Goal: Task Accomplishment & Management: Complete application form

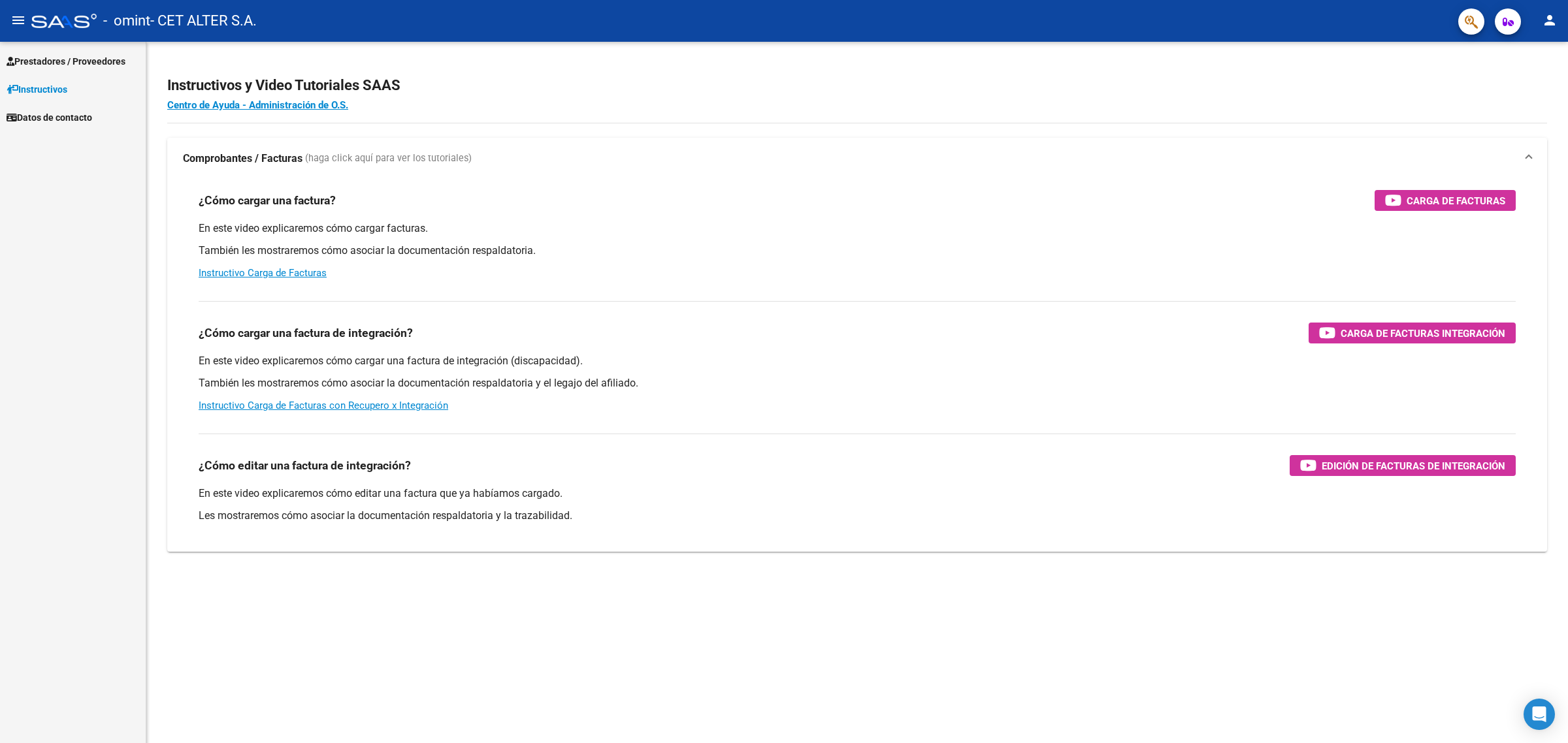
click at [67, 56] on span "Prestadores / Proveedores" at bounding box center [66, 61] width 119 height 14
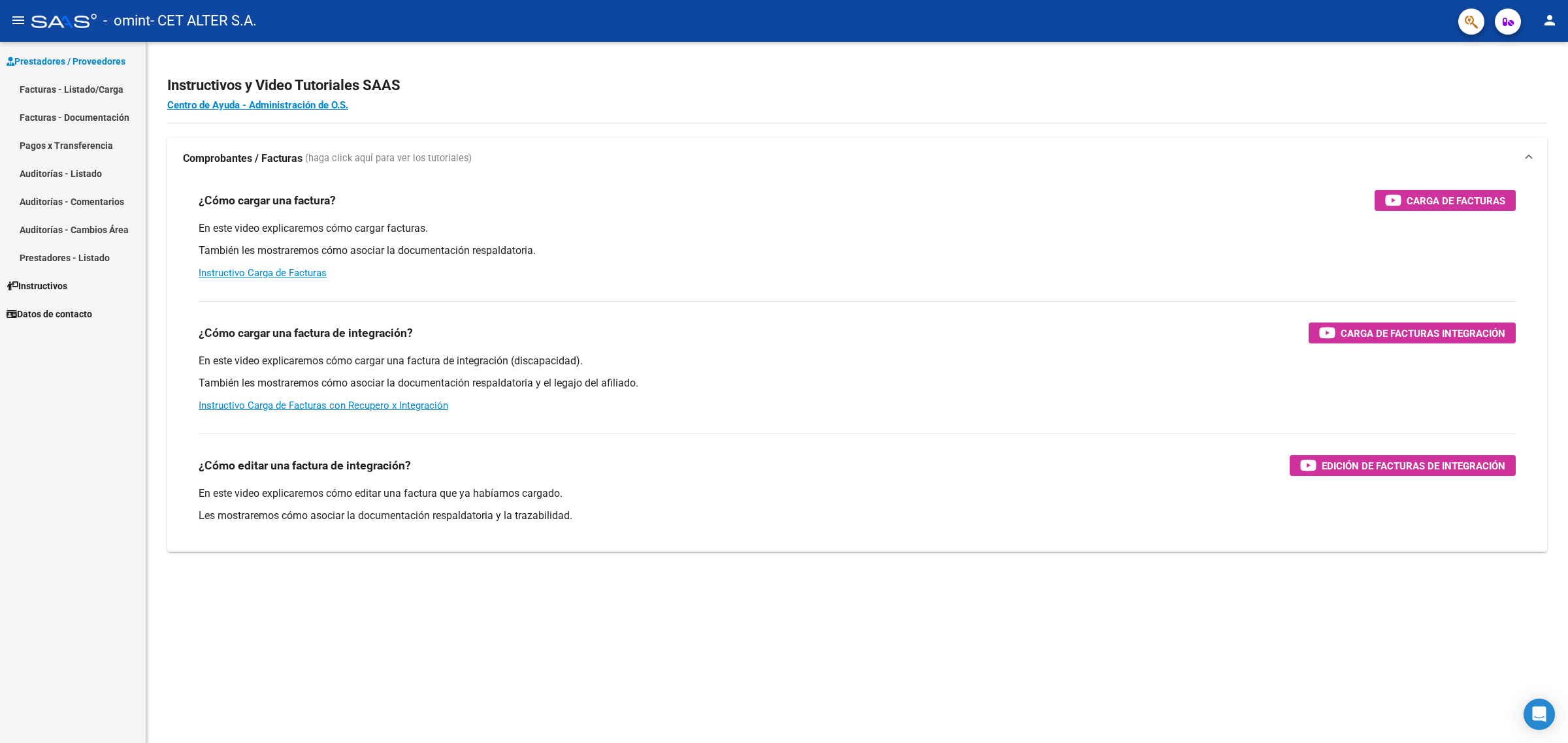
click at [67, 85] on link "Facturas - Listado/Carga" at bounding box center [73, 89] width 146 height 28
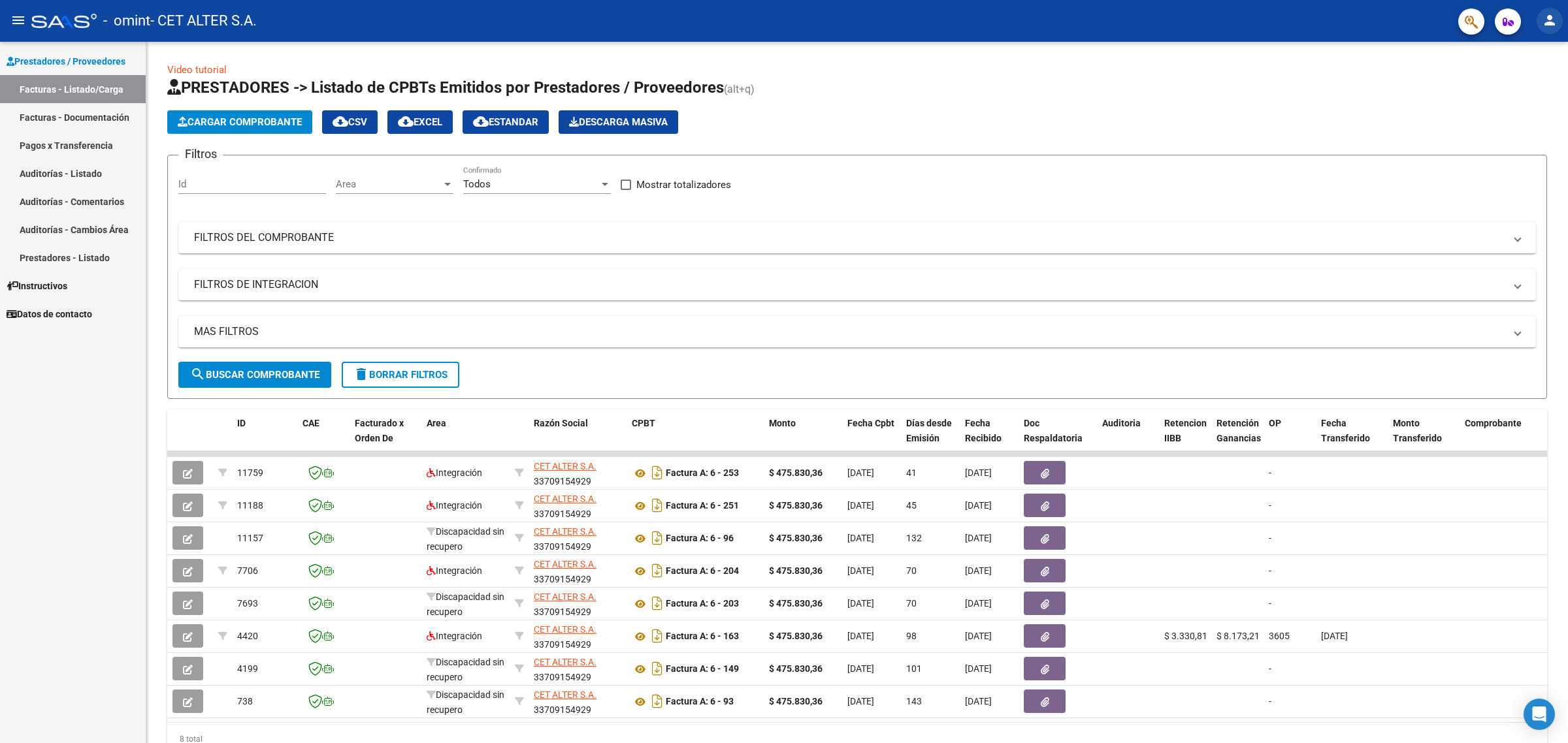
click at [1548, 10] on button "person" at bounding box center [1549, 20] width 26 height 26
click at [1535, 79] on button "exit_to_app Salir" at bounding box center [1524, 85] width 80 height 31
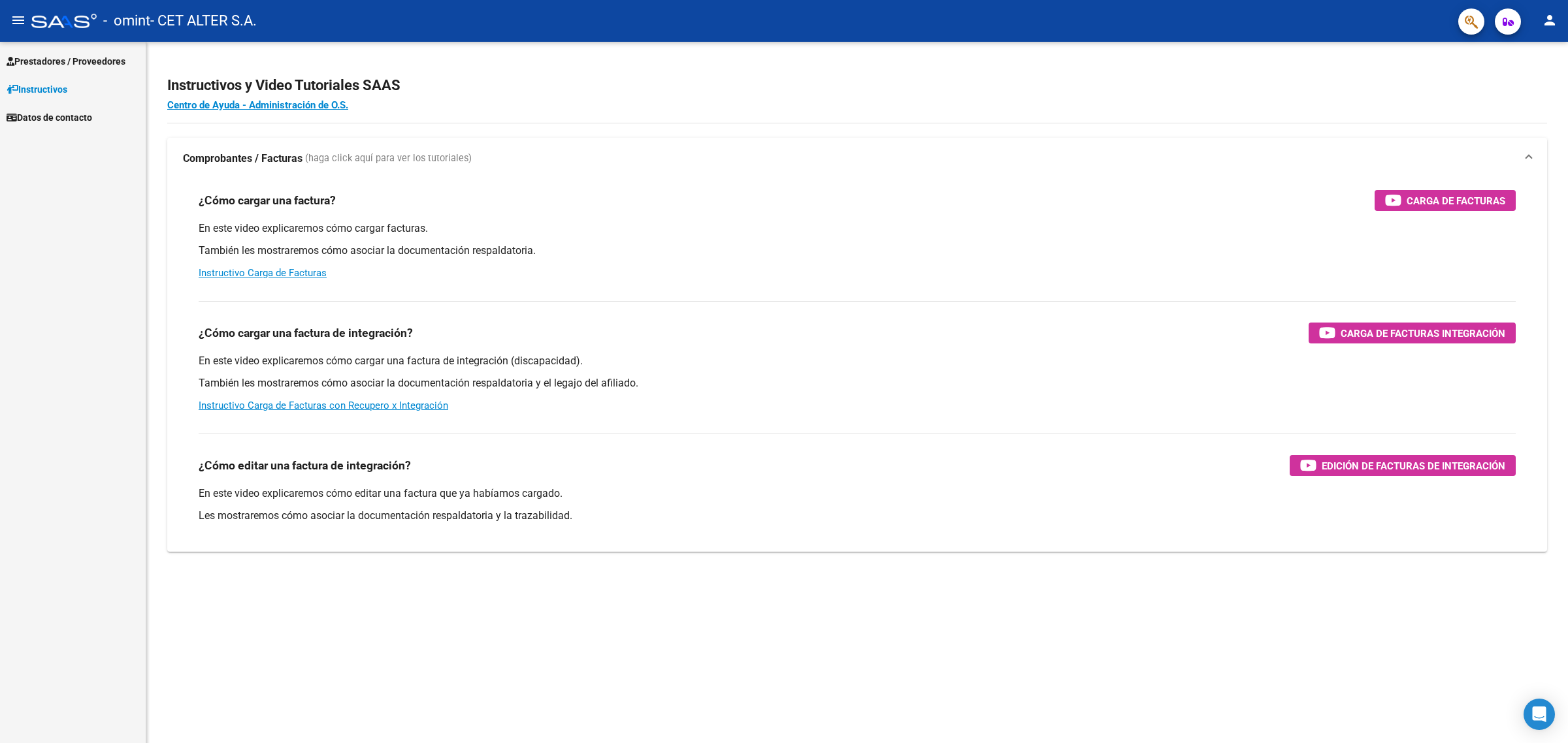
click at [67, 59] on span "Prestadores / Proveedores" at bounding box center [66, 61] width 119 height 14
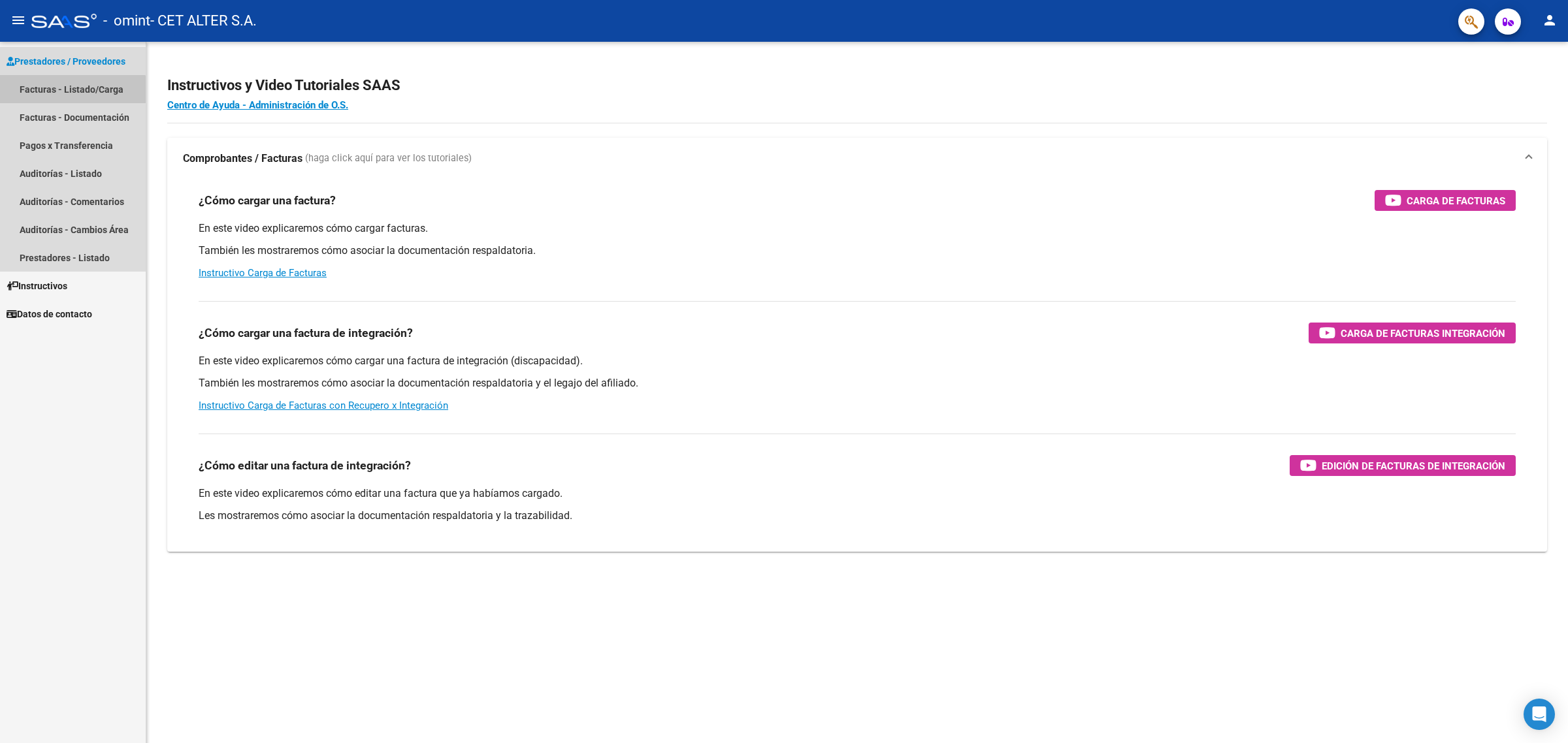
click at [70, 99] on link "Facturas - Listado/Carga" at bounding box center [73, 89] width 146 height 28
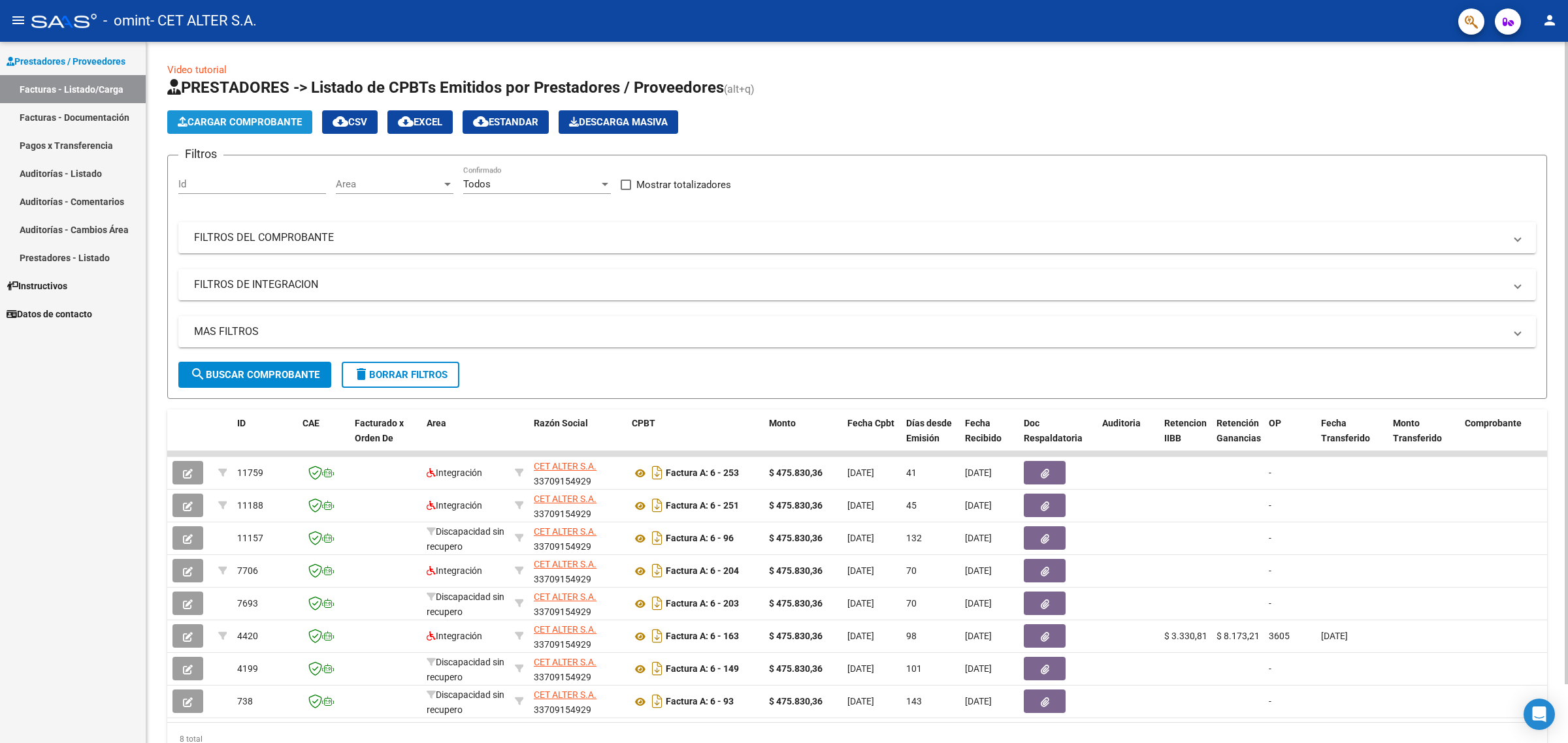
click at [291, 119] on span "Cargar Comprobante" at bounding box center [239, 122] width 124 height 12
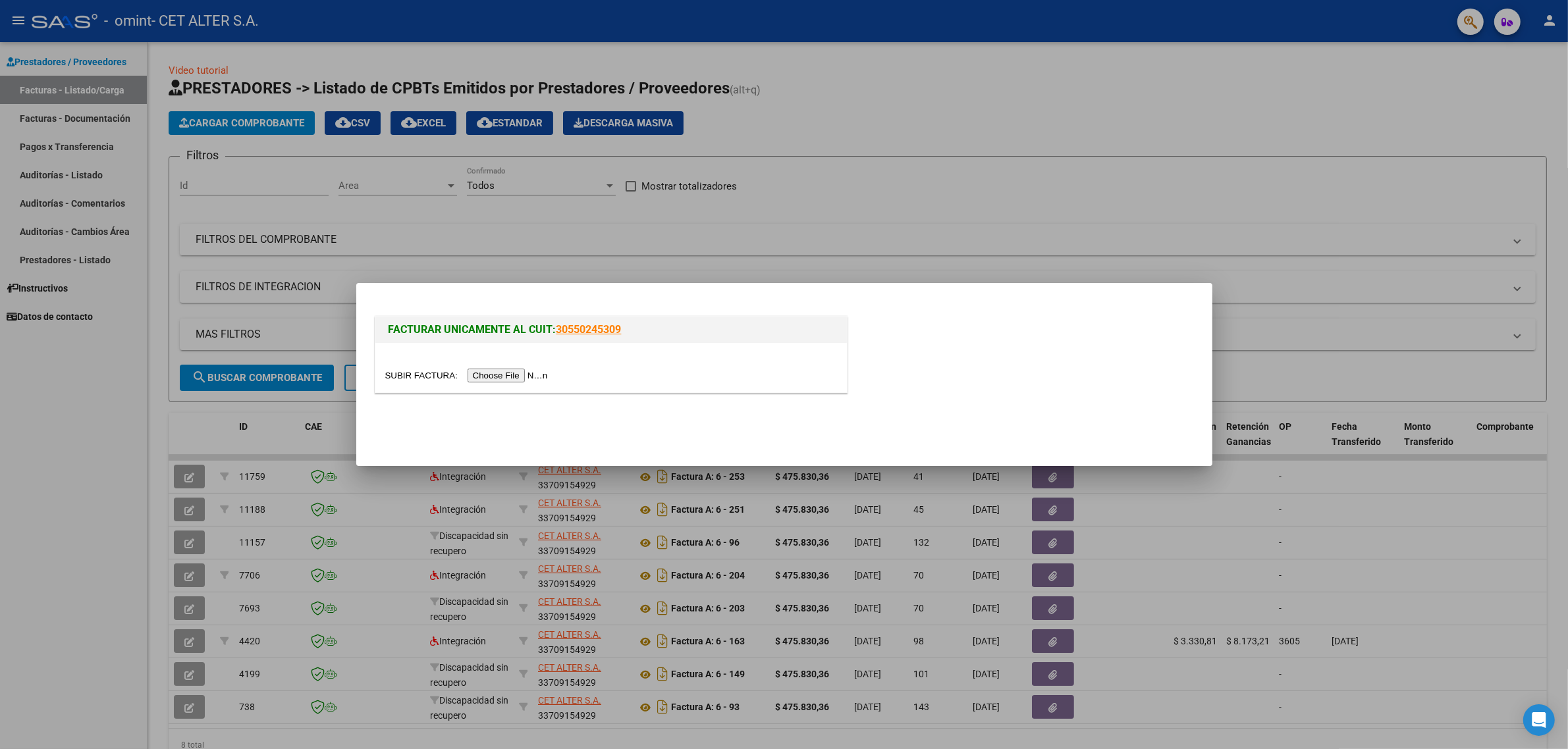
click at [505, 370] on input "file" at bounding box center [468, 375] width 167 height 13
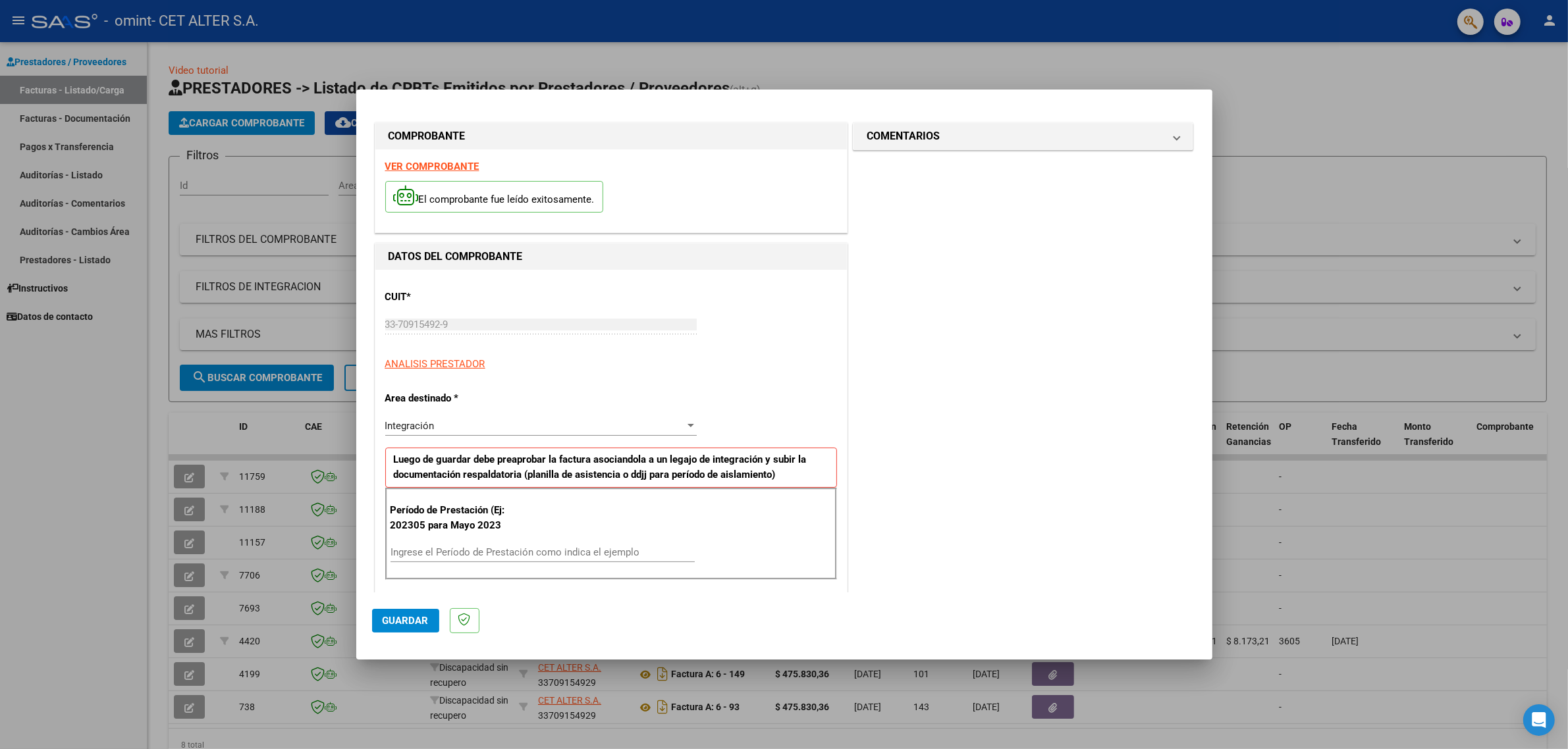
scroll to position [83, 0]
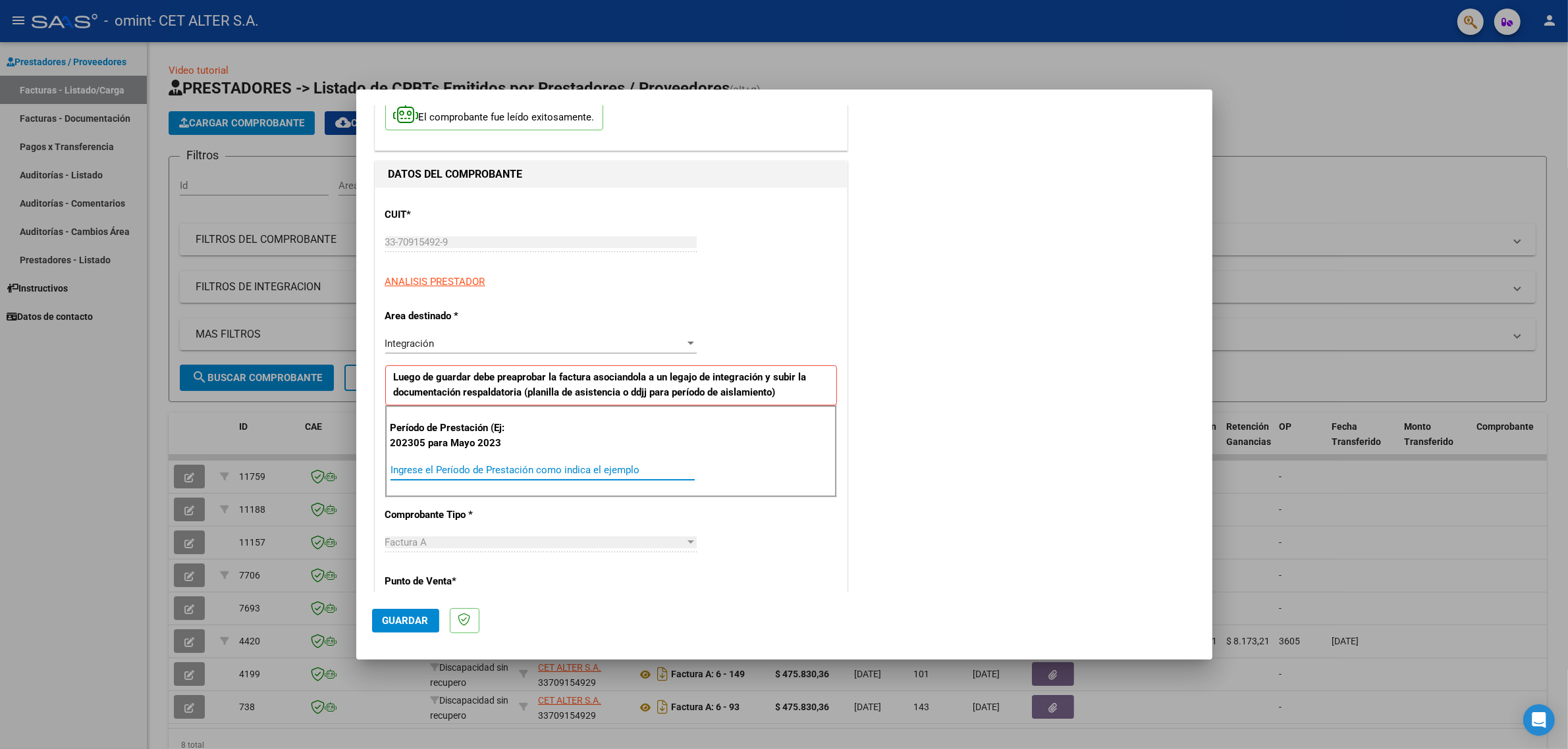
click at [542, 467] on input "Ingrese el Período de Prestación como indica el ejemplo" at bounding box center [542, 470] width 304 height 12
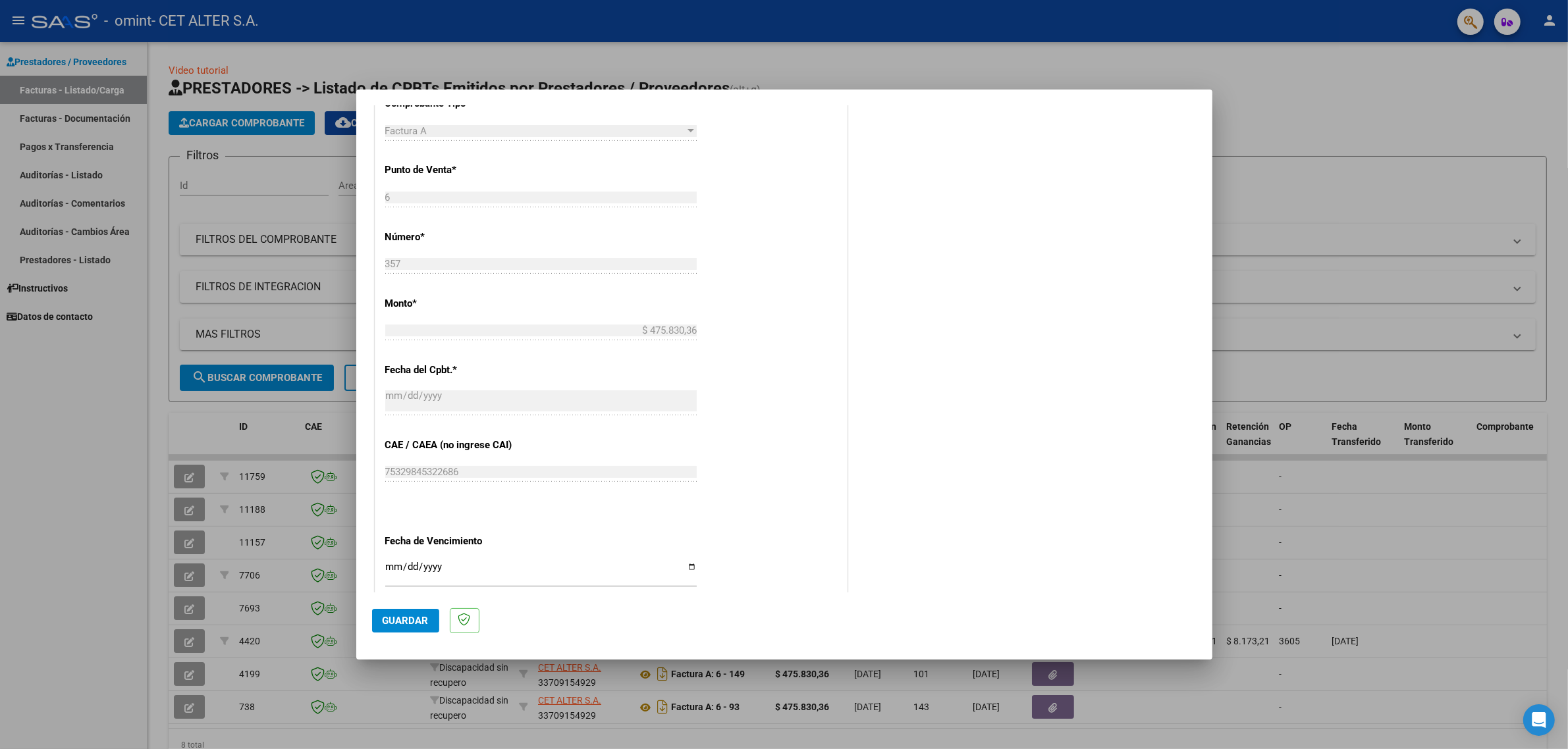
scroll to position [576, 0]
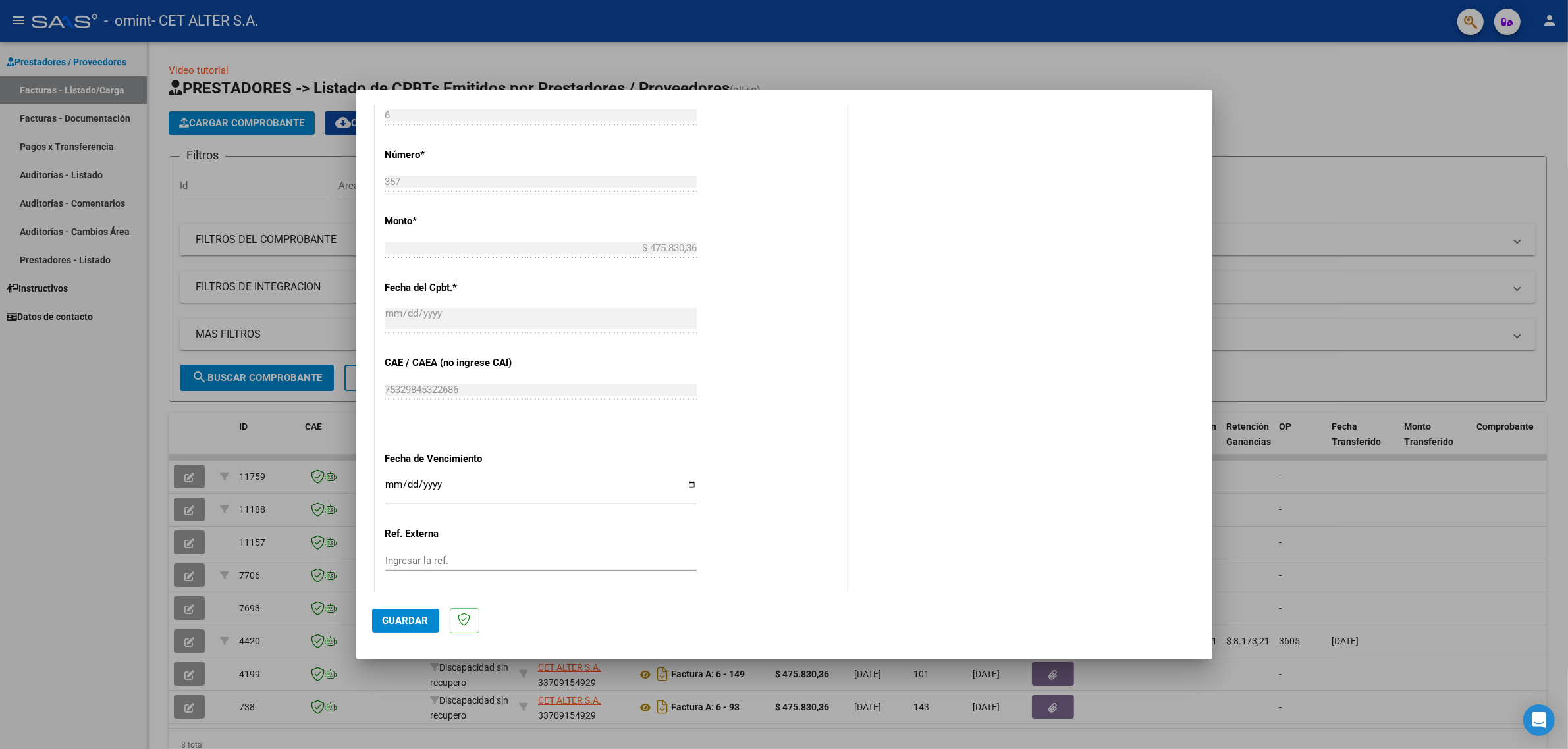
type input "202507"
click at [687, 484] on input "Ingresar la fecha" at bounding box center [540, 489] width 311 height 21
type input "2025-08-31"
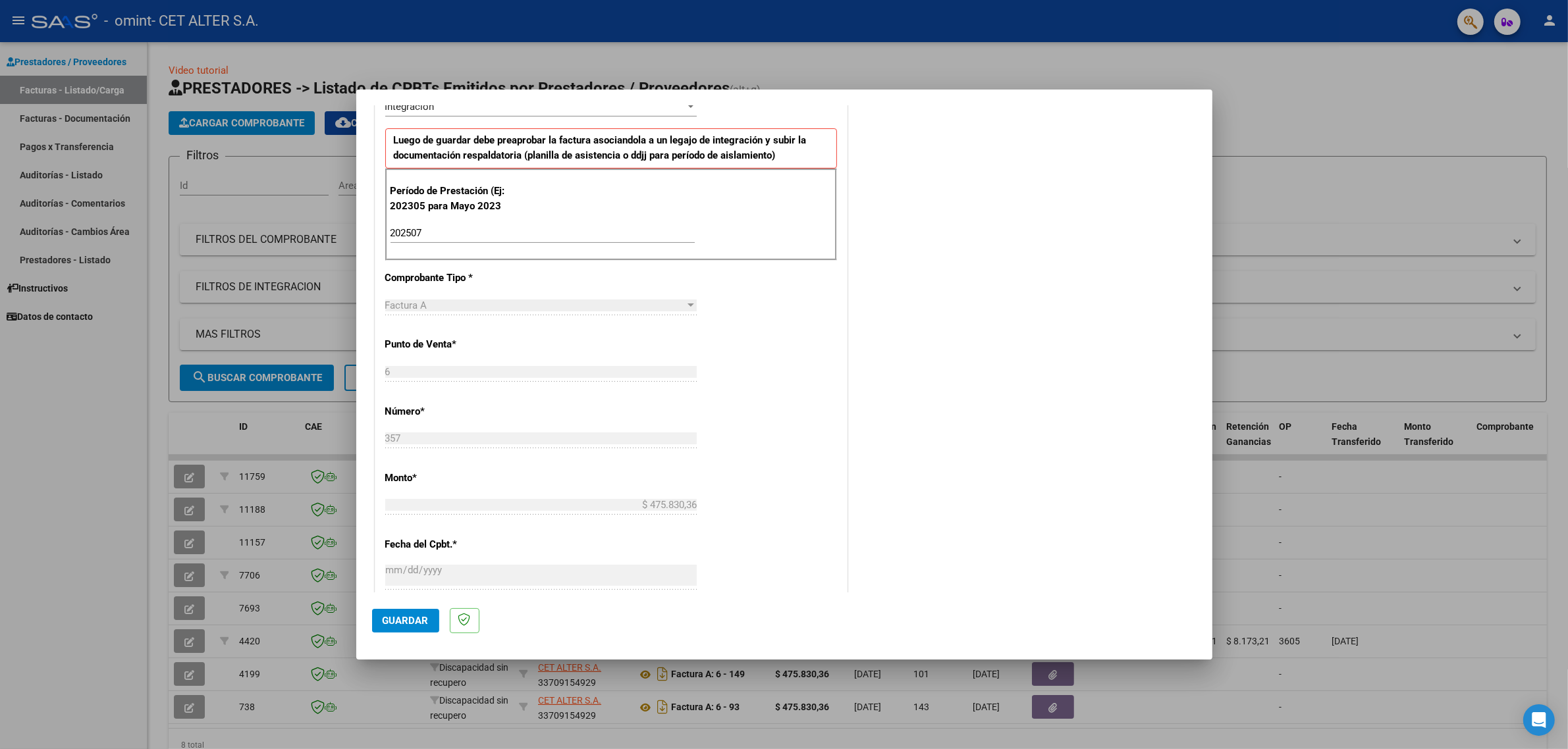
scroll to position [649, 0]
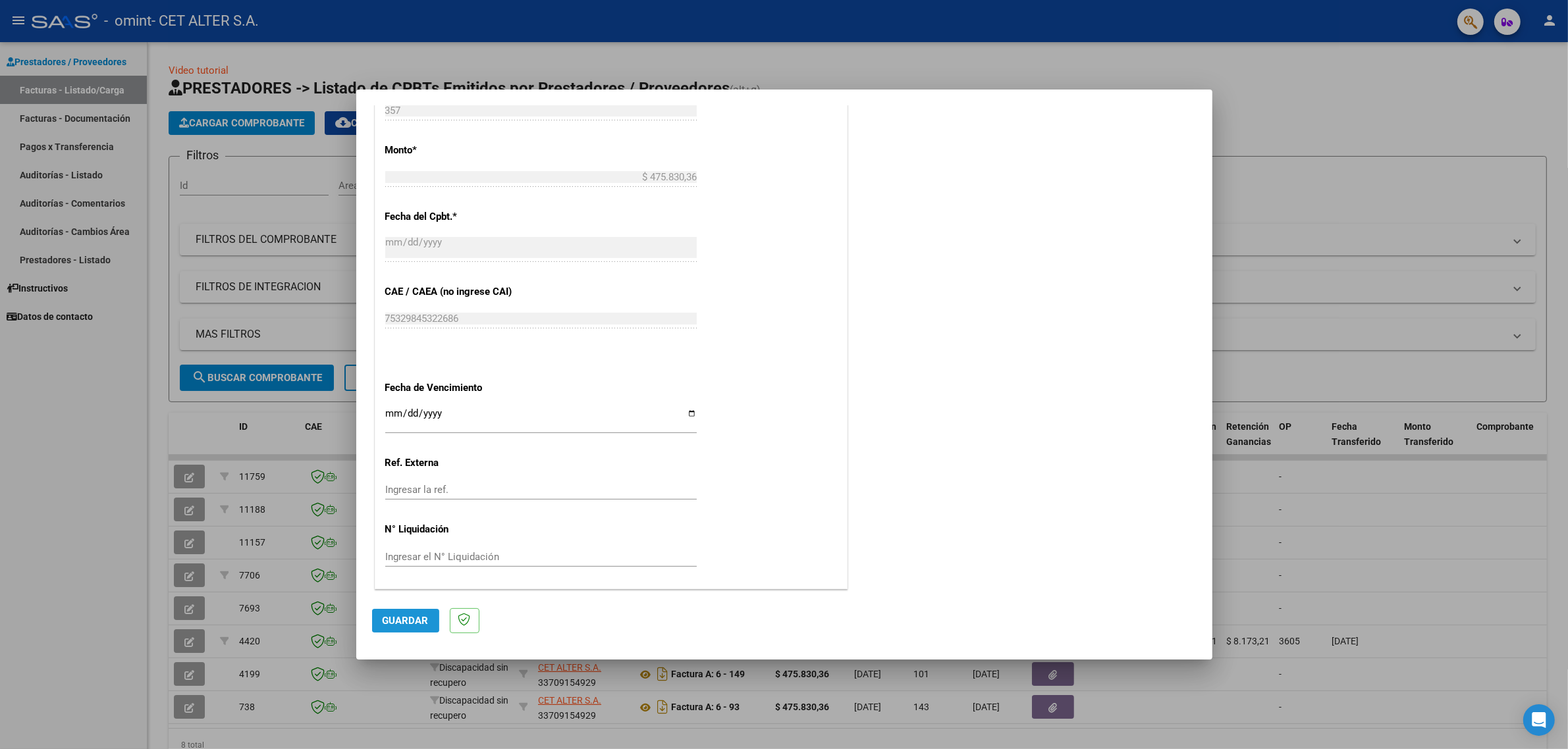
click at [405, 616] on span "Guardar" at bounding box center [405, 621] width 46 height 12
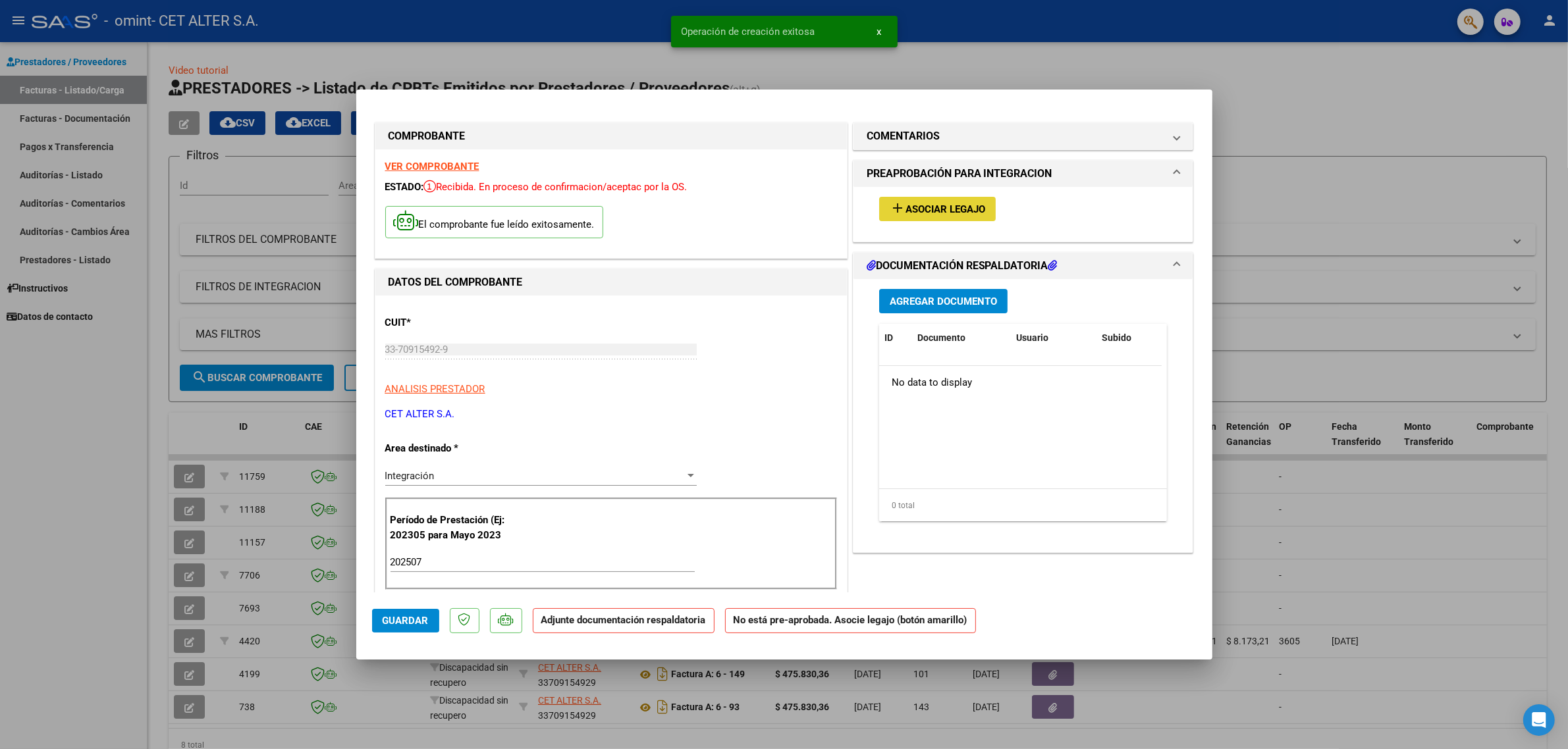
click at [935, 202] on button "add Asociar Legajo" at bounding box center [937, 209] width 117 height 24
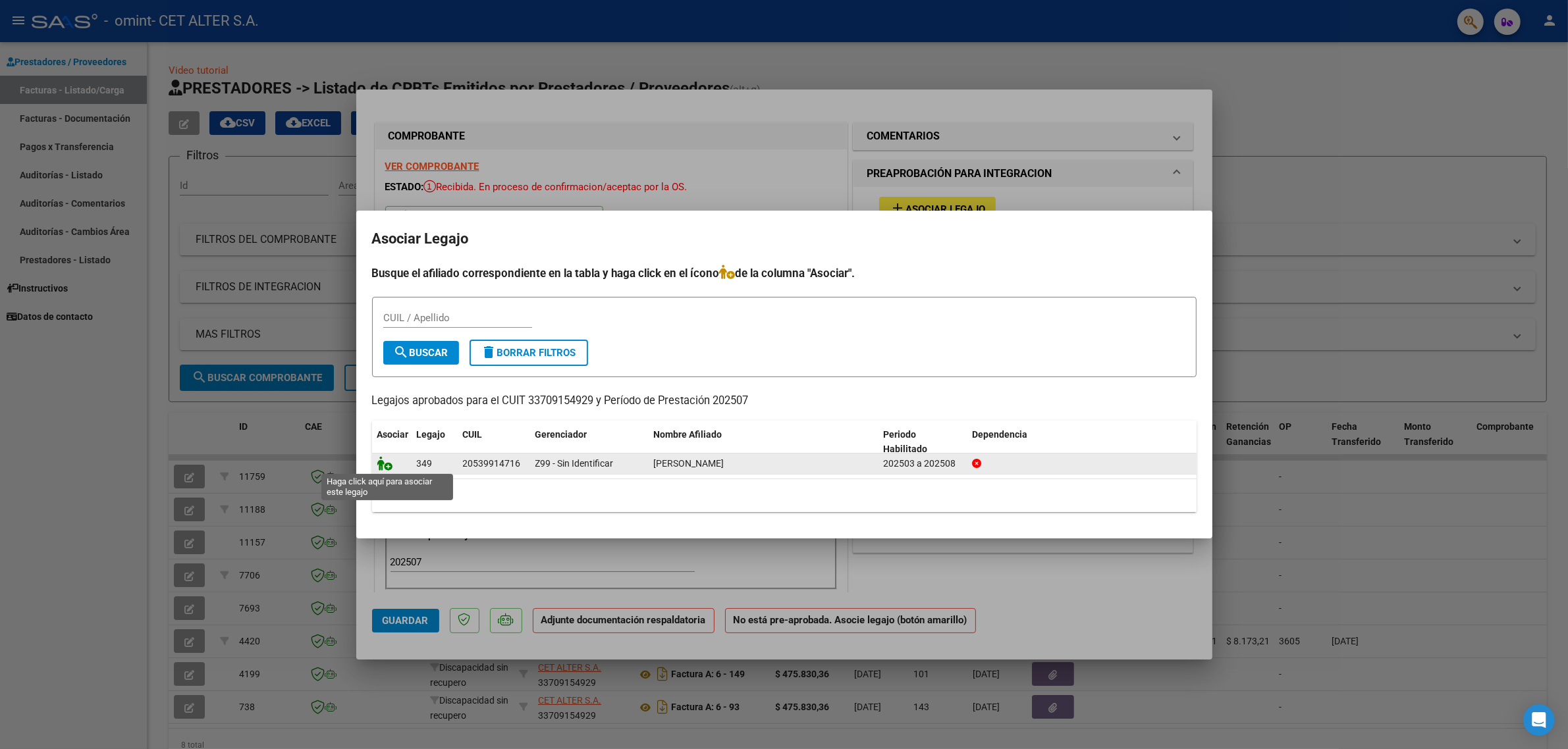
click at [386, 465] on icon at bounding box center [386, 464] width 16 height 14
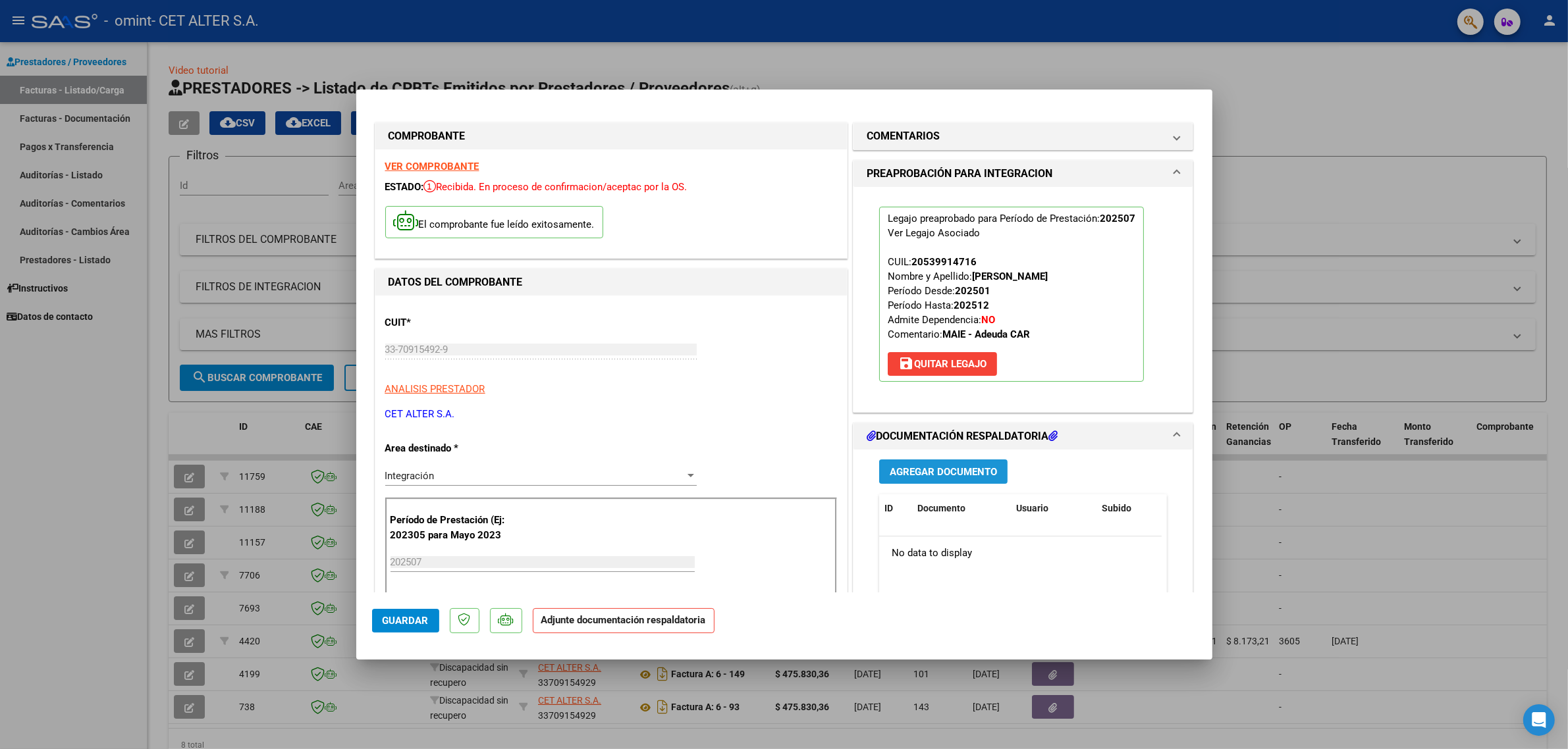
click at [944, 471] on span "Agregar Documento" at bounding box center [944, 472] width 108 height 12
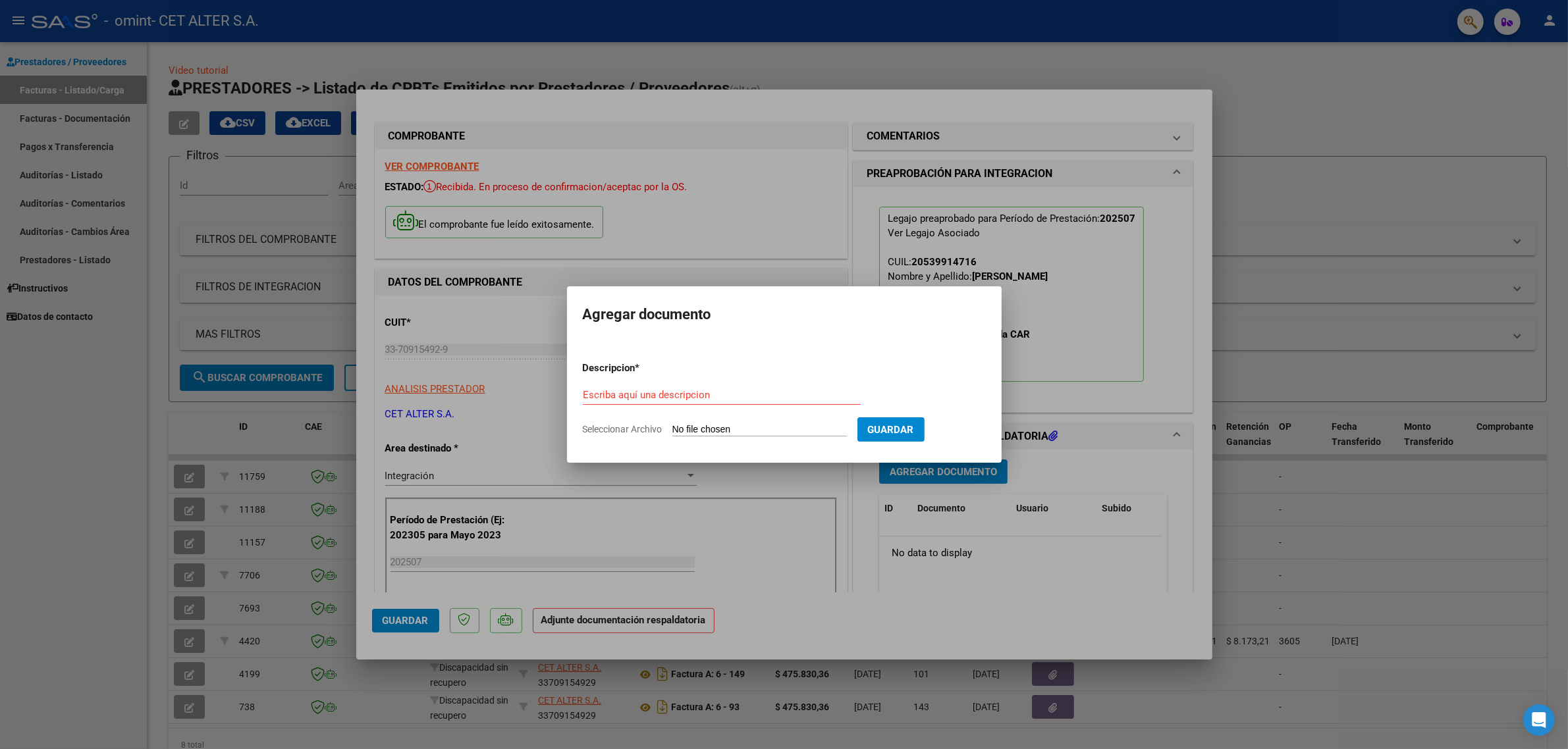
click at [609, 386] on div "Escriba aquí una descripcion" at bounding box center [722, 395] width 278 height 20
type input "LOZANO DIEZ - Julio25"
click at [640, 428] on span "Seleccionar Archivo" at bounding box center [623, 430] width 80 height 11
click at [673, 428] on input "Seleccionar Archivo" at bounding box center [760, 431] width 175 height 13
type input "C:\fakepath\Lozano Julio.pdf"
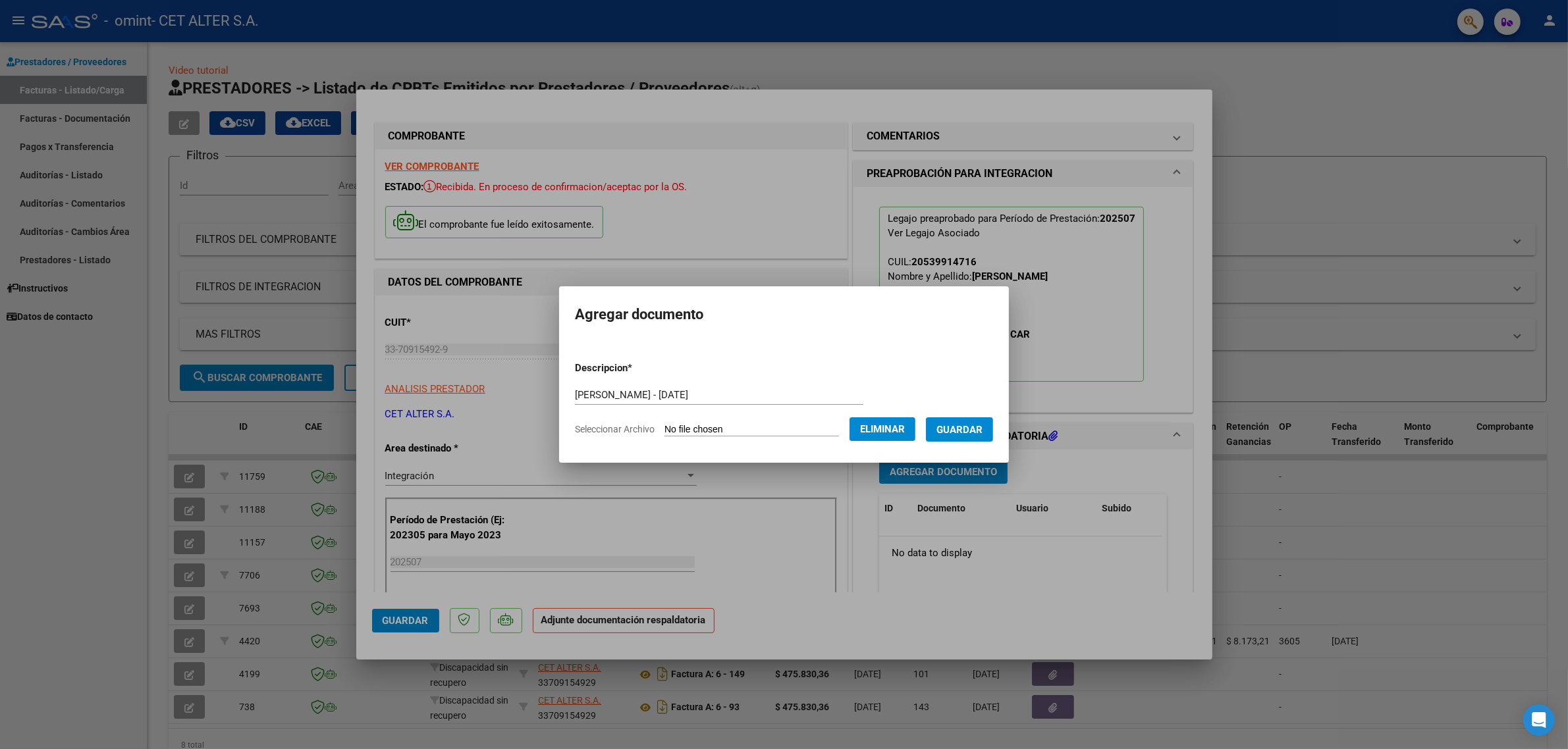
click at [955, 426] on span "Guardar" at bounding box center [959, 430] width 46 height 12
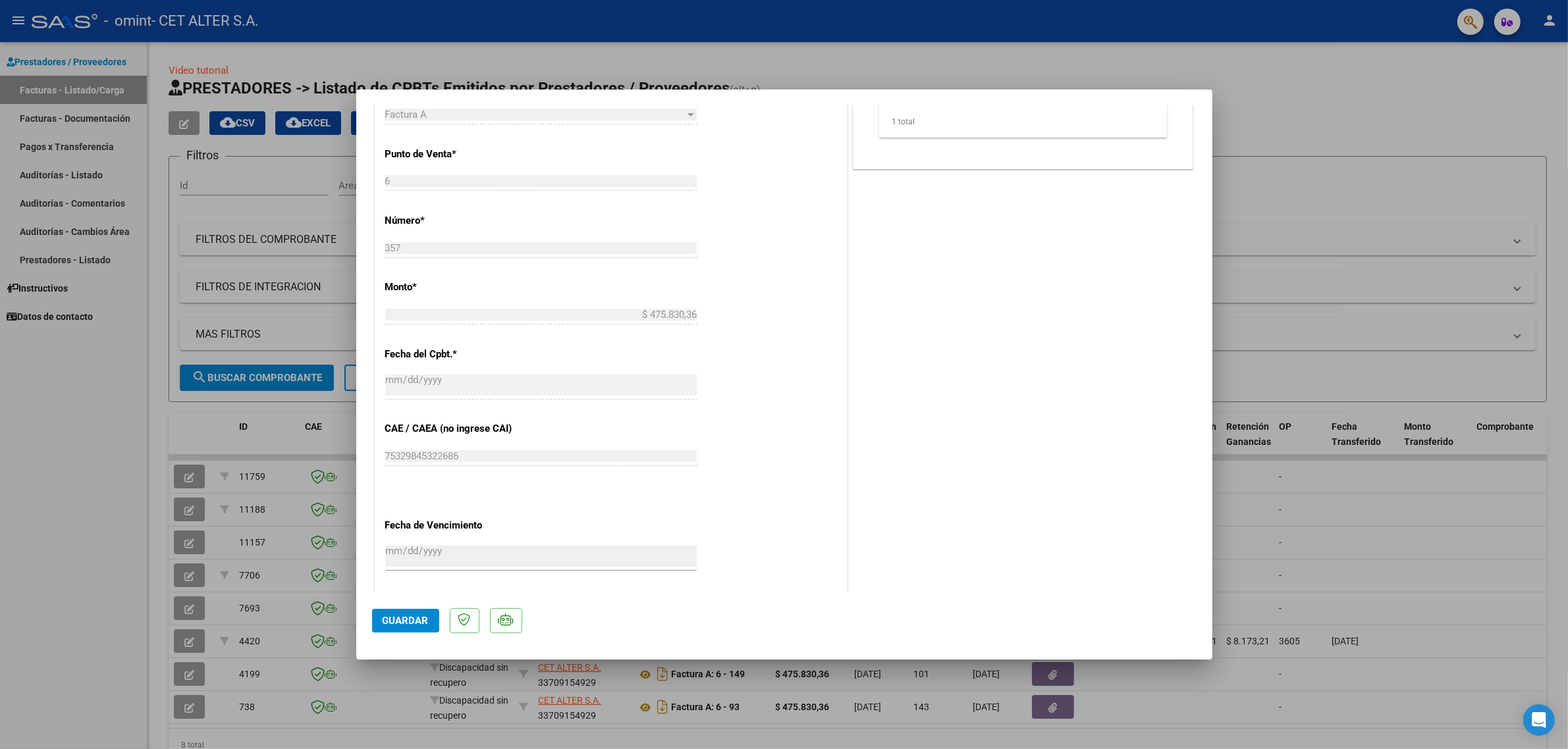
scroll to position [576, 0]
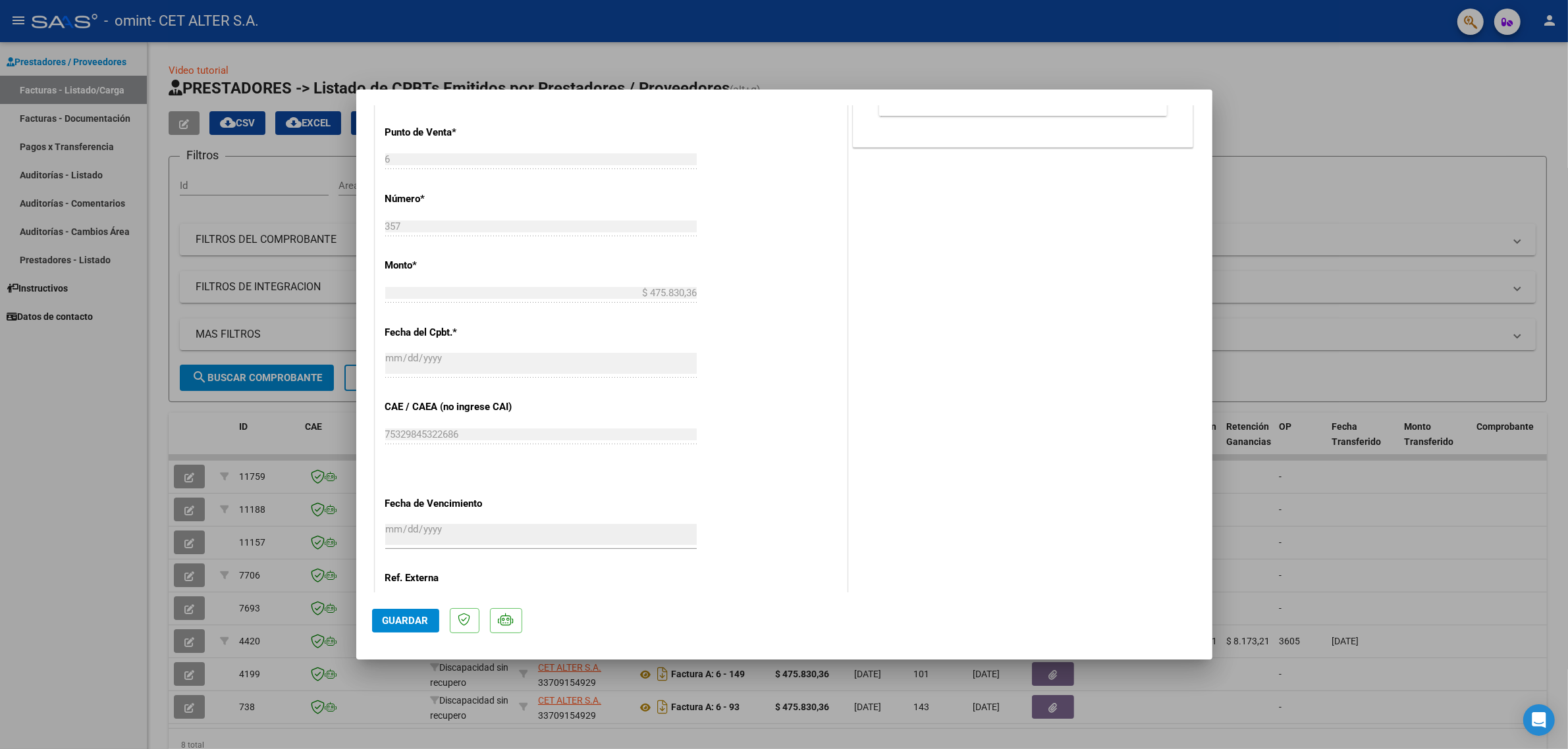
click at [399, 616] on span "Guardar" at bounding box center [405, 621] width 46 height 12
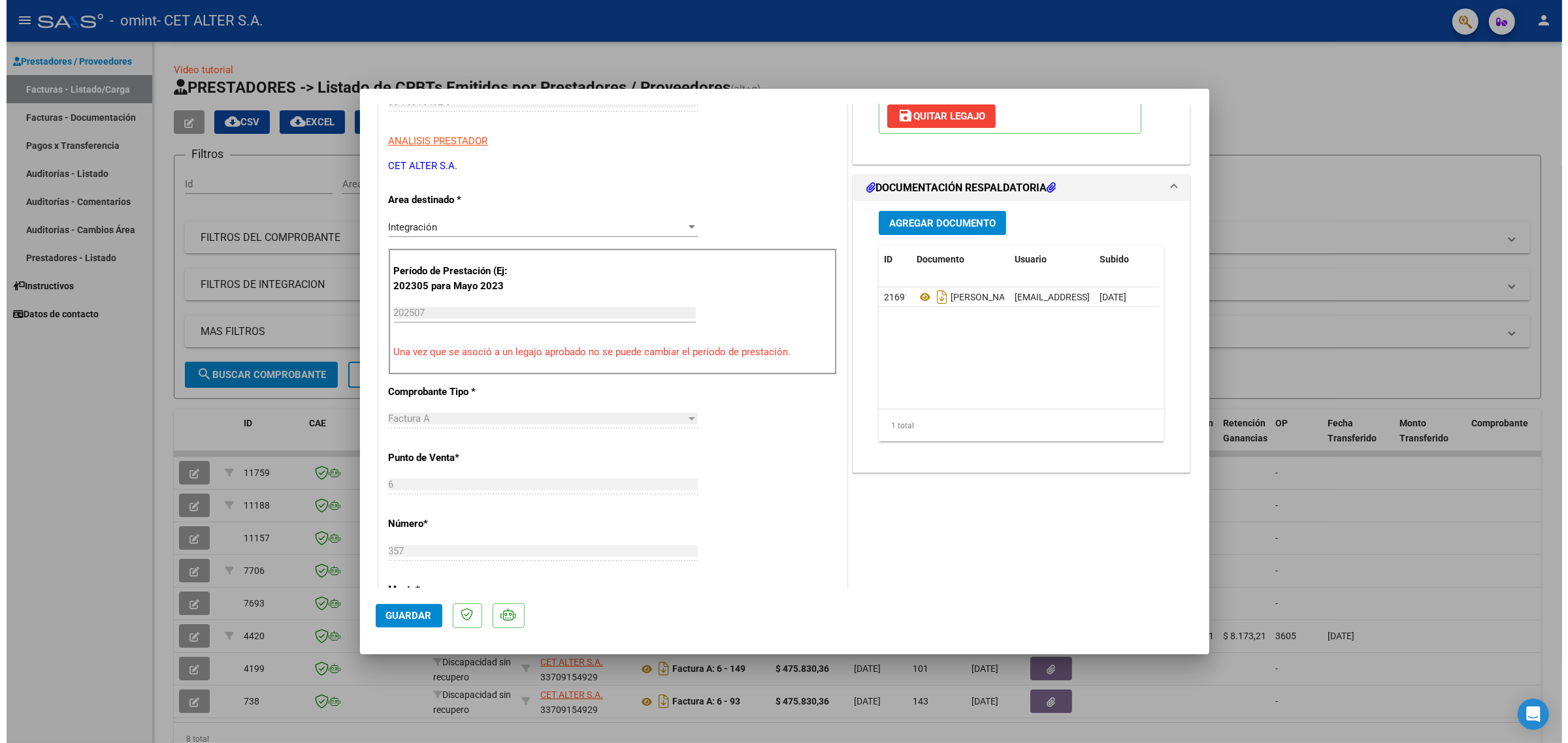
scroll to position [0, 0]
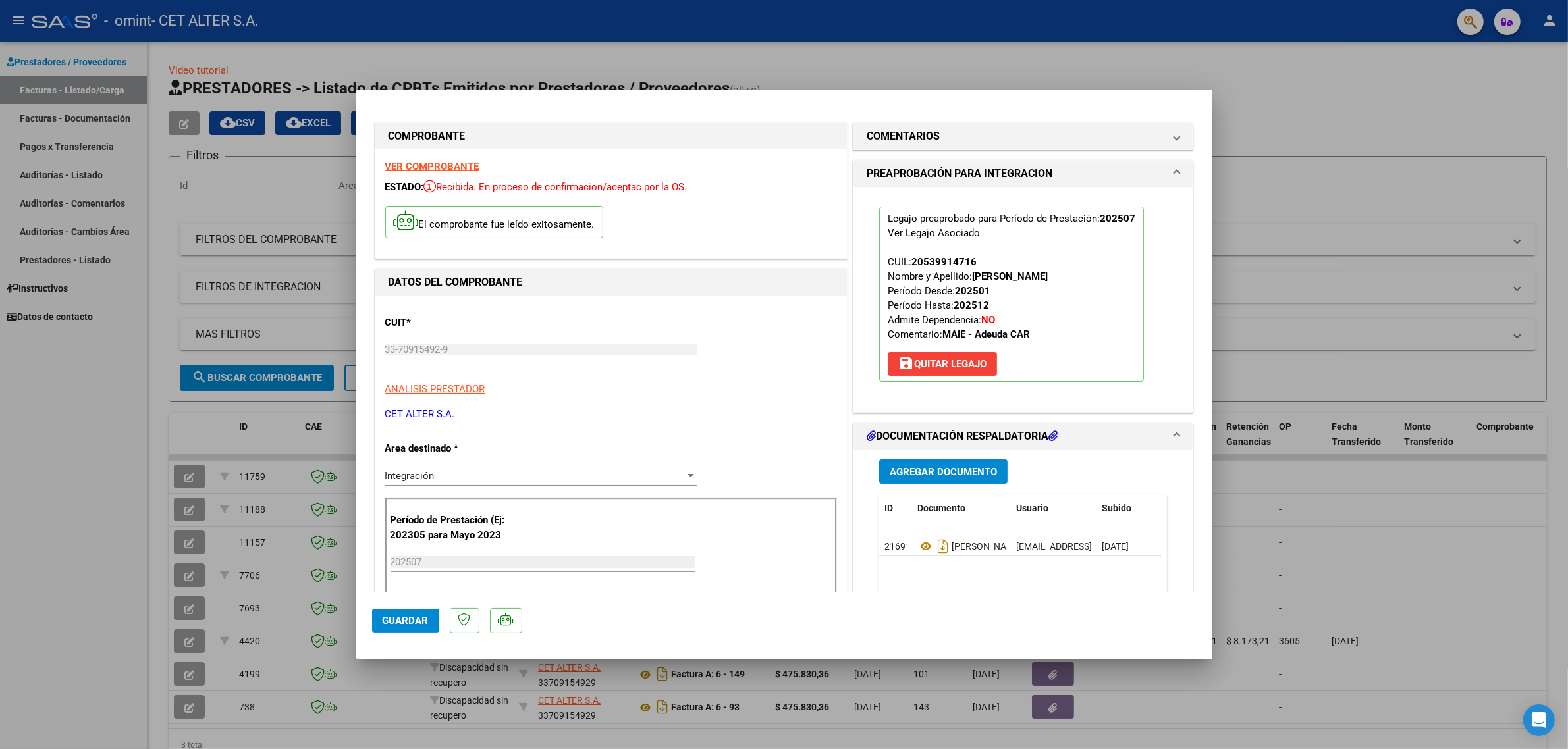
drag, startPoint x: 643, startPoint y: 102, endPoint x: 811, endPoint y: 138, distance: 171.8
click at [811, 138] on mat-dialog-container "COMPROBANTE VER COMPROBANTE ESTADO: Recibida. En proceso de confirmacion/acepta…" at bounding box center [784, 375] width 856 height 570
click at [672, 117] on div "COMPROBANTE VER COMPROBANTE ESTADO: Recibida. En proceso de confirmacion/acepta…" at bounding box center [784, 694] width 824 height 1179
click at [1123, 57] on div at bounding box center [784, 374] width 1568 height 749
type input "$ 0,00"
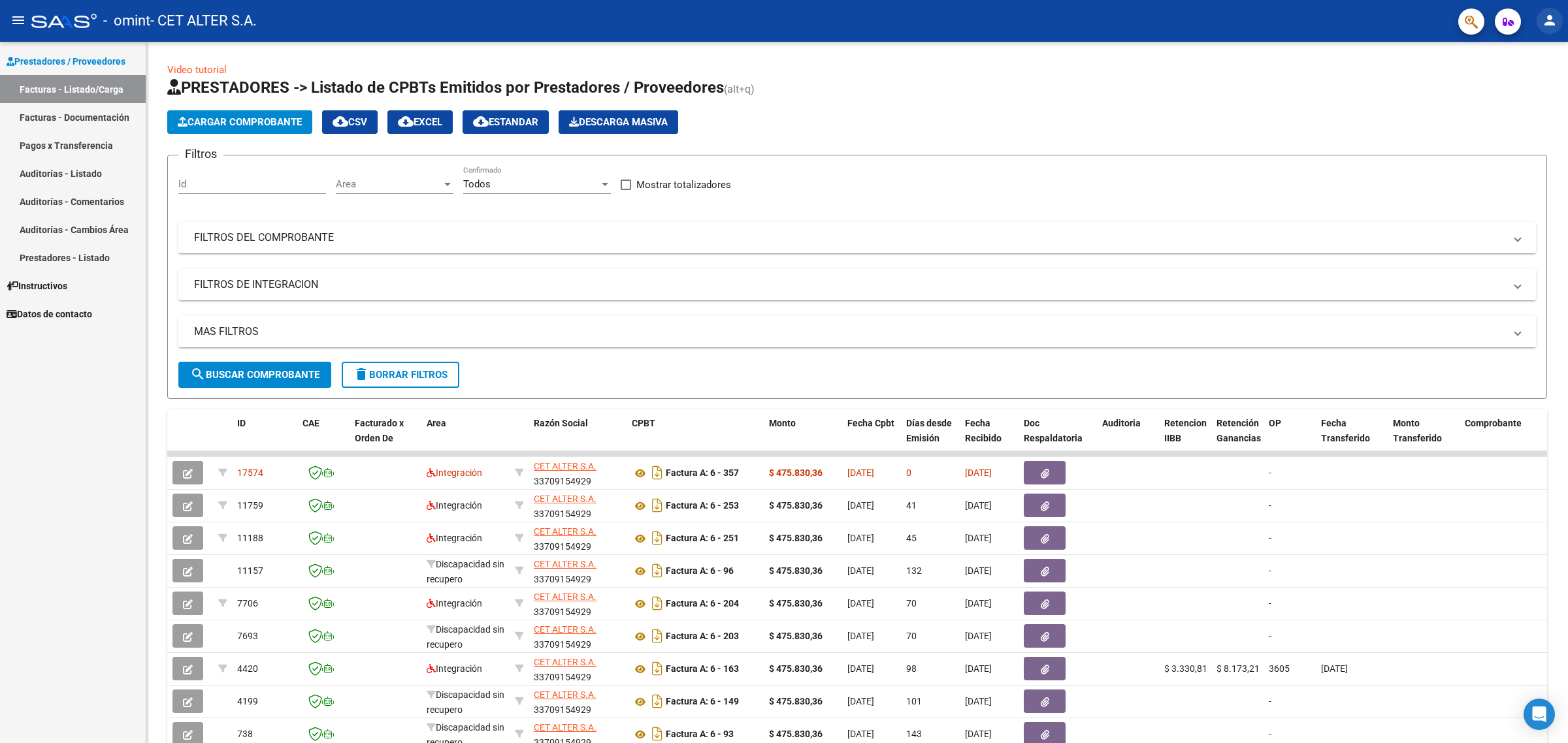
click at [1544, 15] on mat-icon "person" at bounding box center [1550, 20] width 16 height 16
click at [1527, 85] on button "exit_to_app Salir" at bounding box center [1524, 85] width 80 height 31
